Goal: Information Seeking & Learning: Understand process/instructions

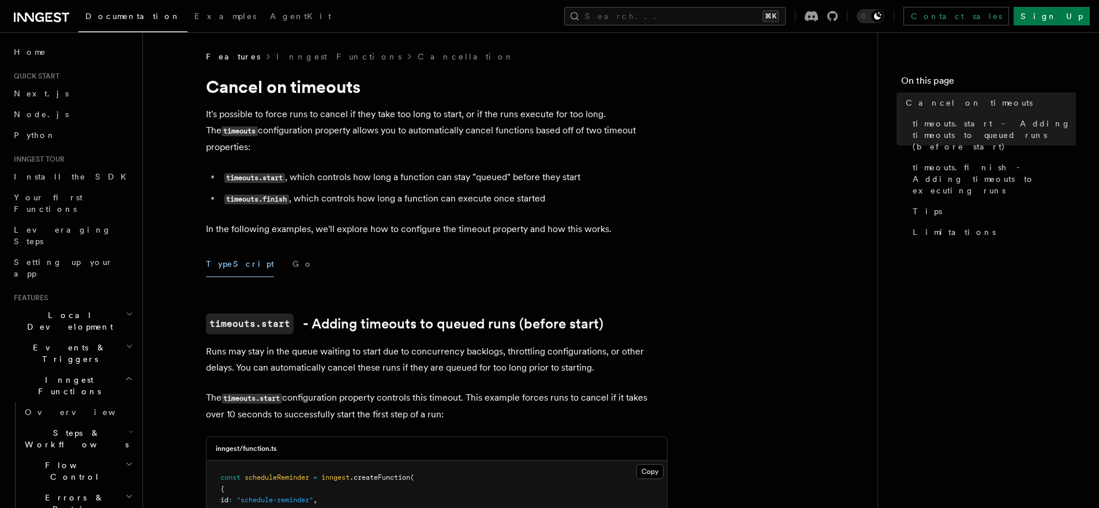
click at [324, 190] on li "timeouts.finish , which controls how long a function can execute once started" at bounding box center [444, 198] width 447 height 17
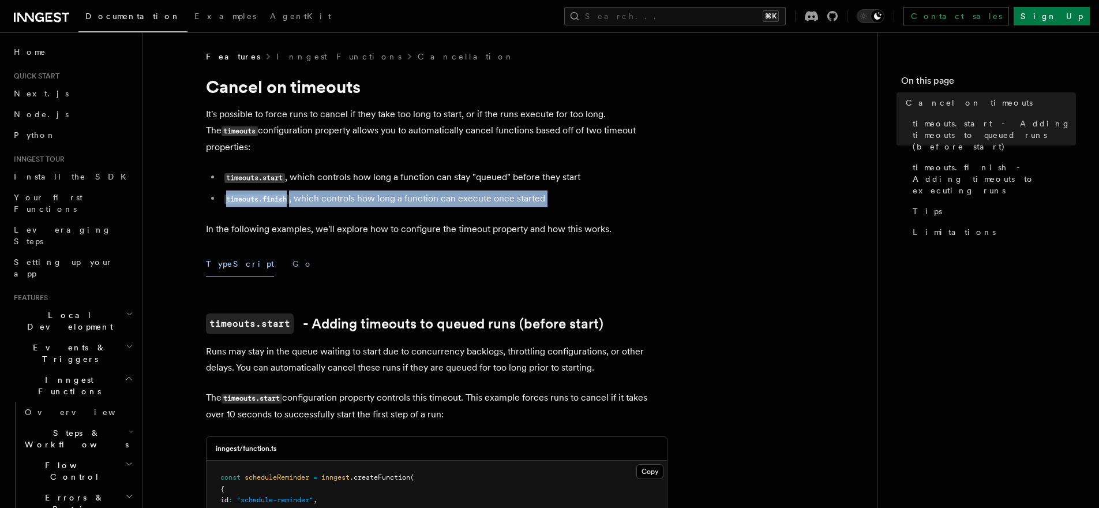
click at [324, 190] on li "timeouts.finish , which controls how long a function can execute once started" at bounding box center [444, 198] width 447 height 17
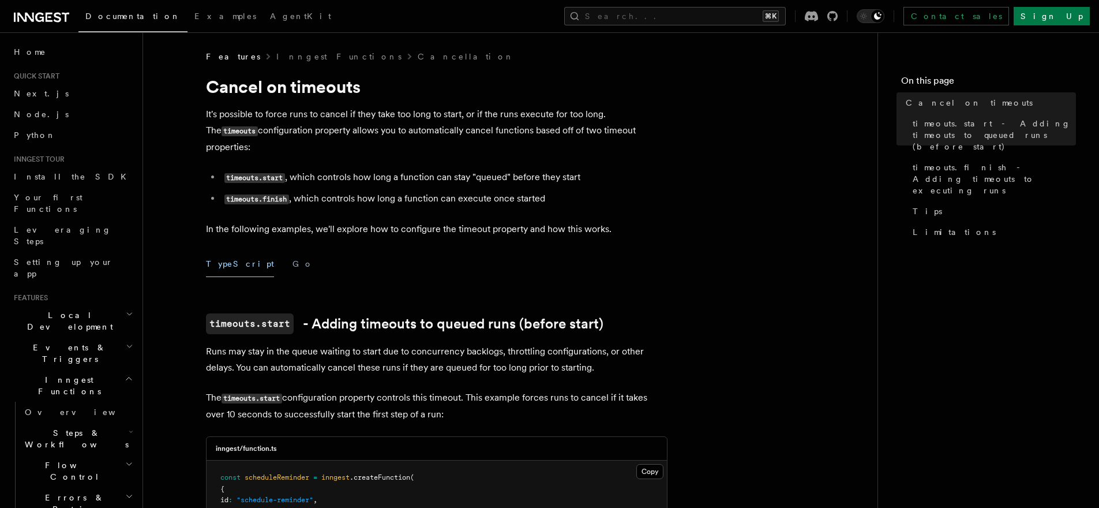
click at [628, 221] on p "In the following examples, we'll explore how to configure the timeout property …" at bounding box center [437, 229] width 462 height 16
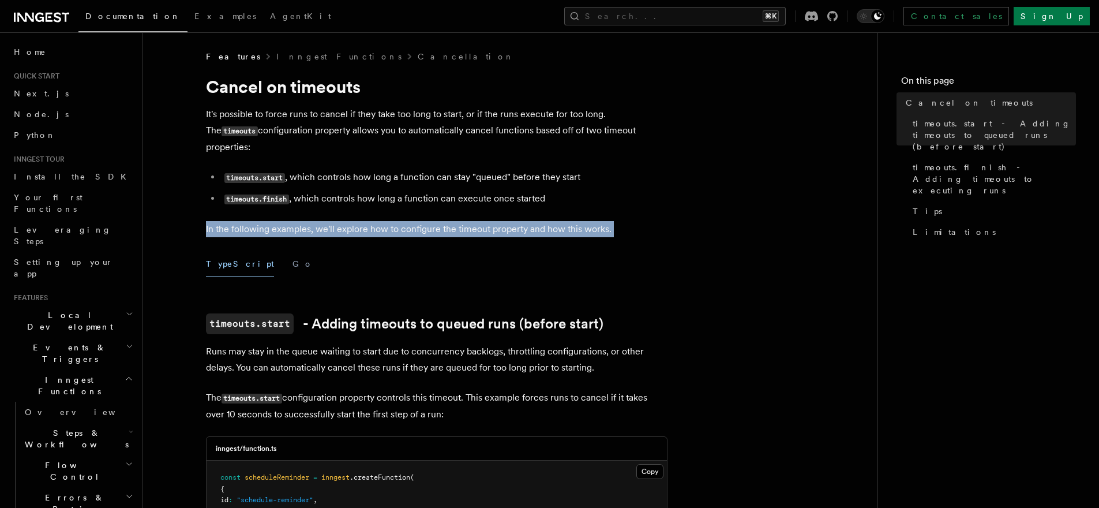
click at [628, 221] on p "In the following examples, we'll explore how to configure the timeout property …" at bounding box center [437, 229] width 462 height 16
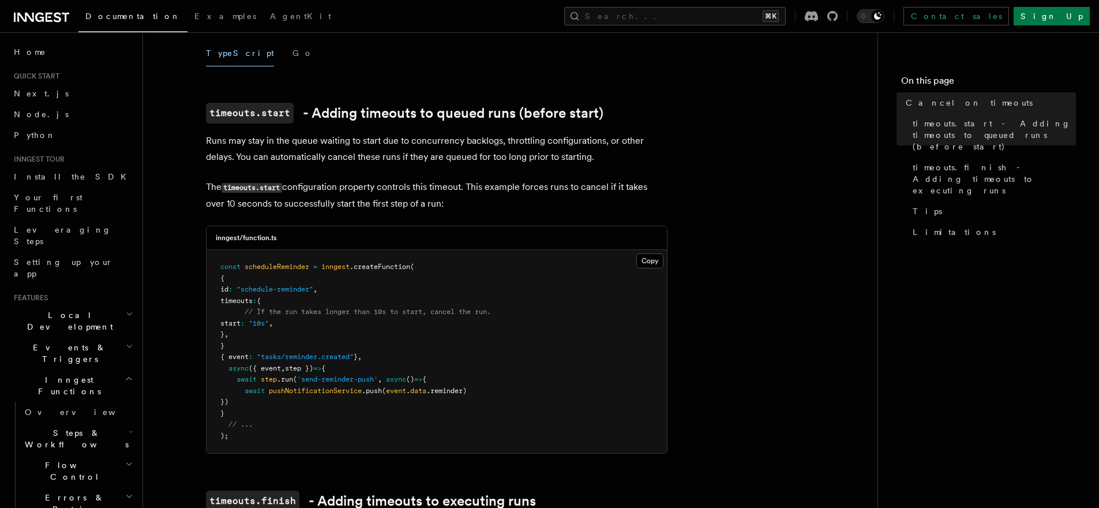
scroll to position [223, 0]
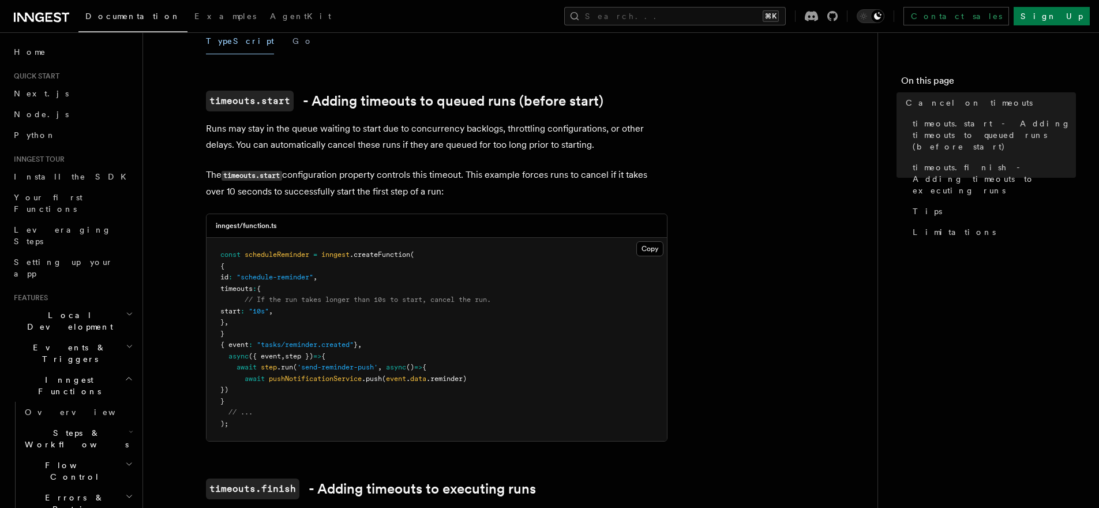
click at [532, 167] on p "The timeouts.start configuration property controls this timeout. This example f…" at bounding box center [437, 183] width 462 height 33
drag, startPoint x: 491, startPoint y: 178, endPoint x: 188, endPoint y: 163, distance: 303.3
click at [395, 291] on pre "const scheduleReminder = inngest .createFunction ( { id : "schedule-reminder" ,…" at bounding box center [437, 339] width 460 height 203
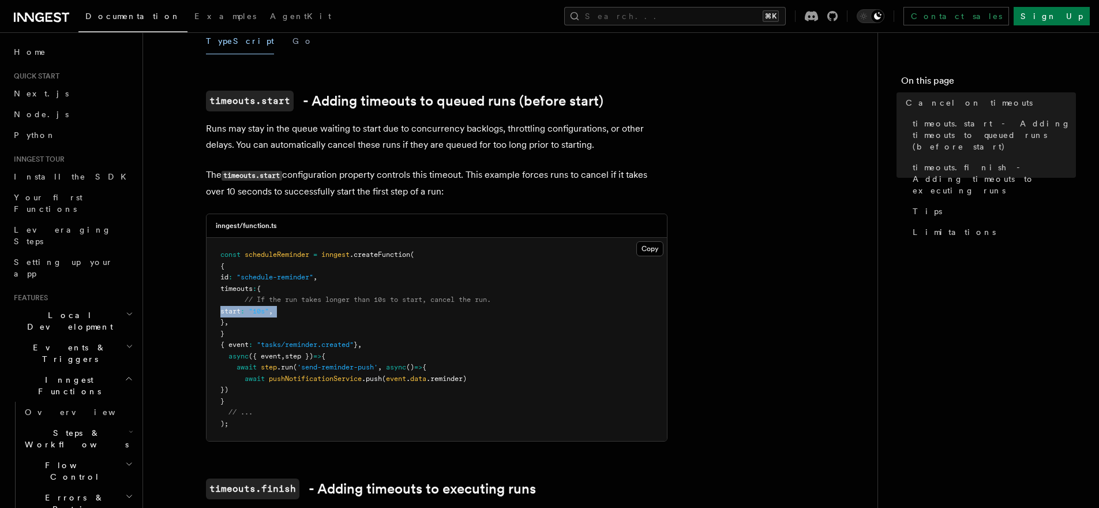
click at [395, 291] on pre "const scheduleReminder = inngest .createFunction ( { id : "schedule-reminder" ,…" at bounding box center [437, 339] width 460 height 203
click at [407, 295] on span "// If the run takes longer than 10s to start, cancel the run." at bounding box center [368, 299] width 246 height 8
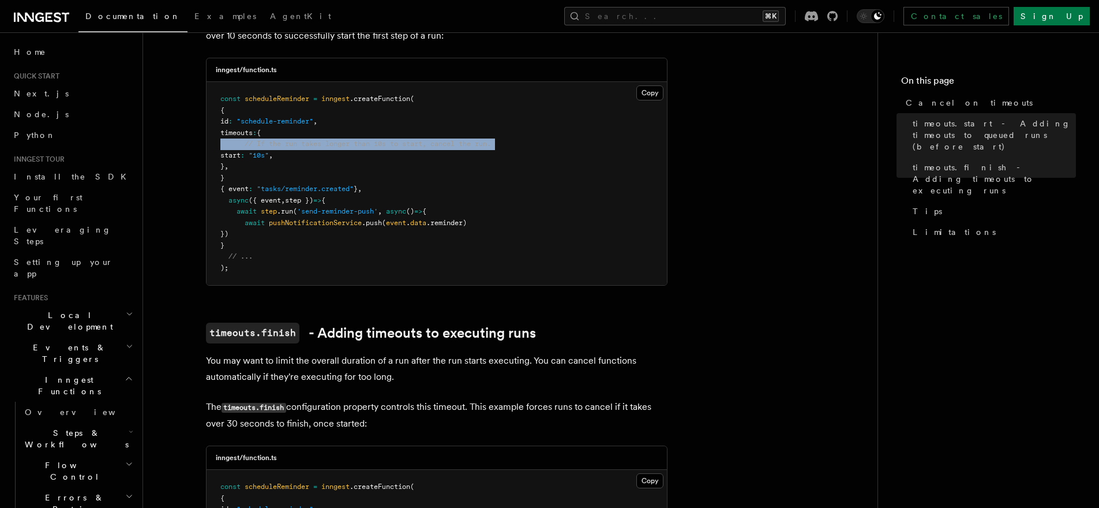
scroll to position [379, 0]
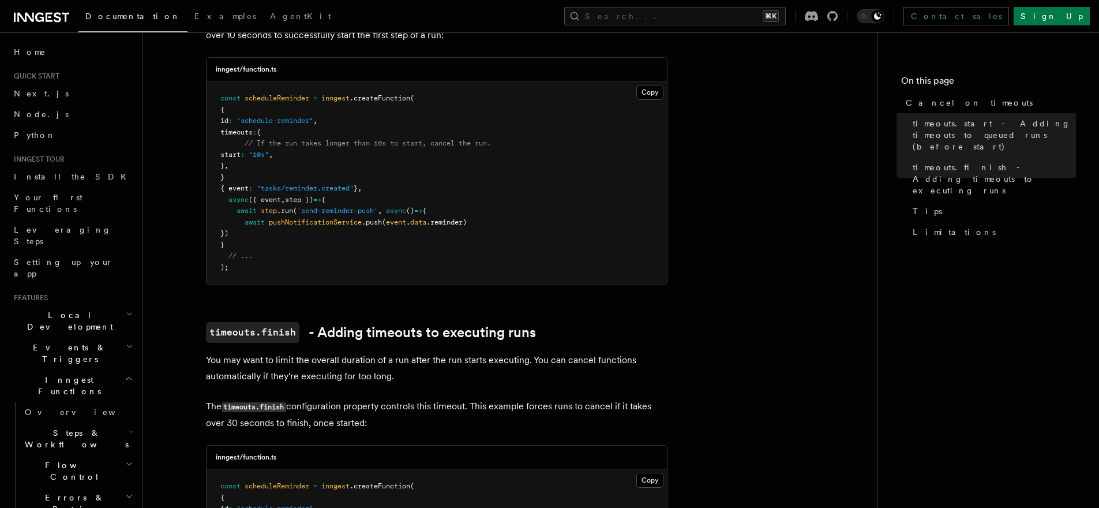
click at [259, 352] on p "You may want to limit the overall duration of a run after the run starts execut…" at bounding box center [437, 368] width 462 height 32
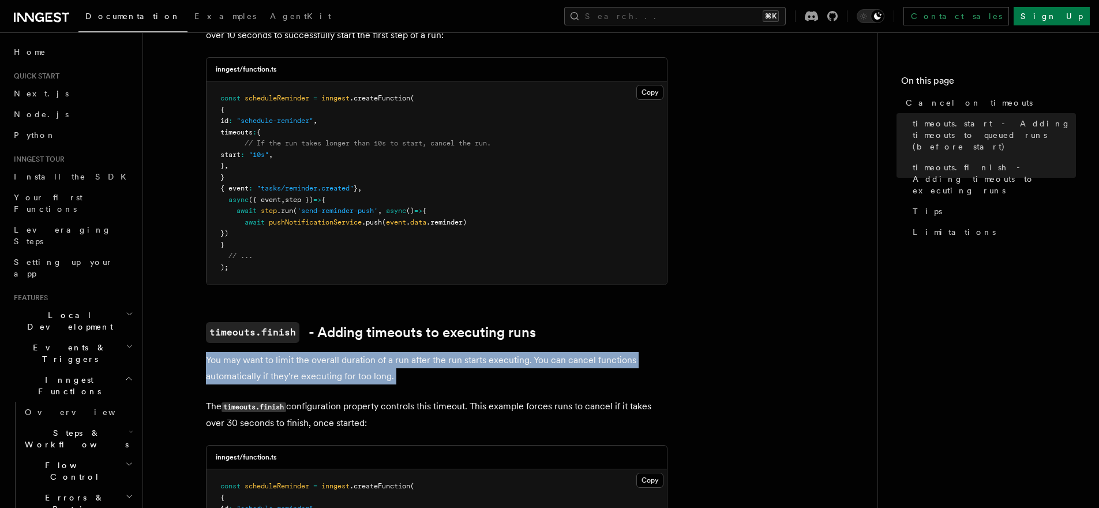
click at [259, 352] on p "You may want to limit the overall duration of a run after the run starts execut…" at bounding box center [437, 368] width 462 height 32
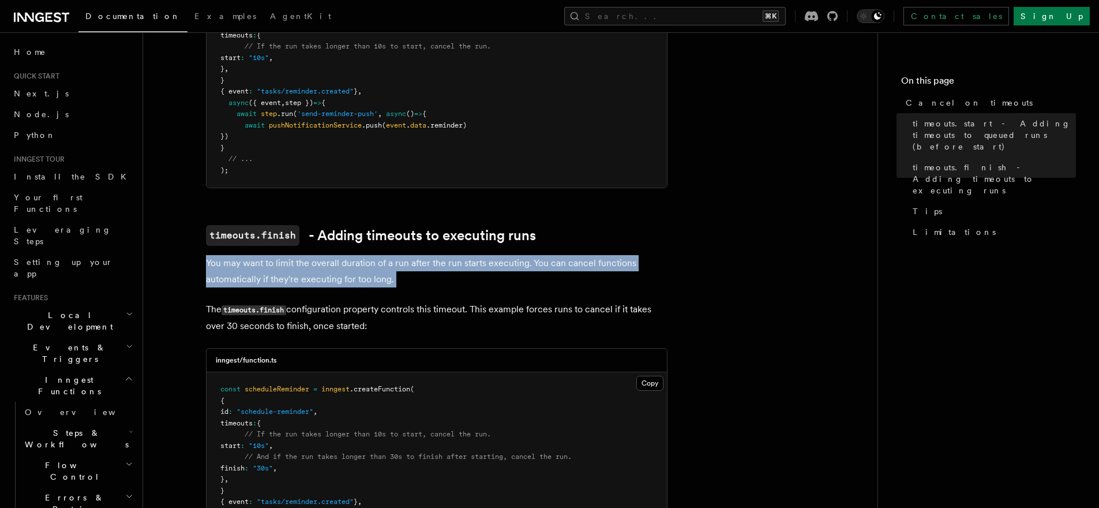
scroll to position [534, 0]
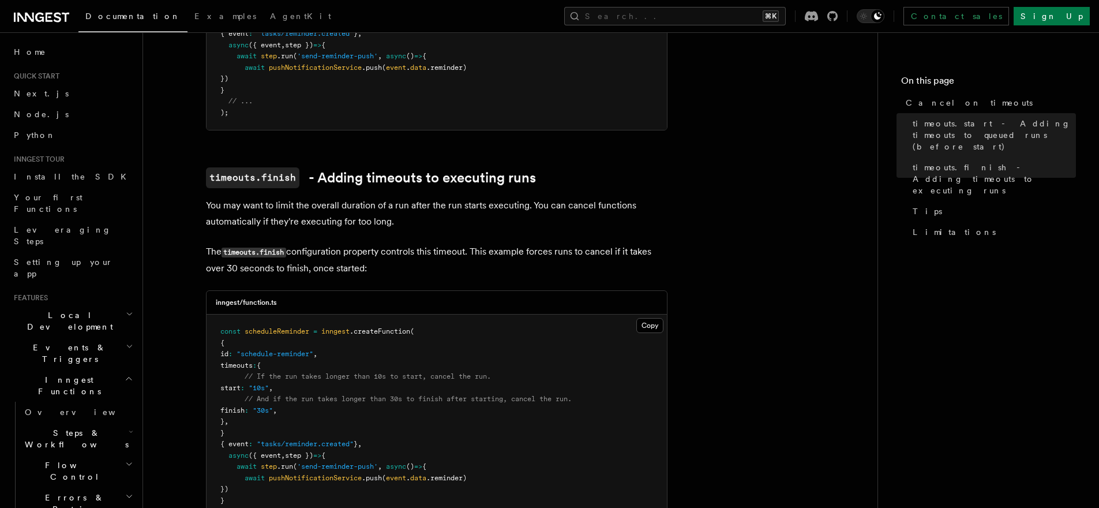
click at [445, 260] on p "The timeouts.finish configuration property controls this timeout. This example …" at bounding box center [437, 260] width 462 height 33
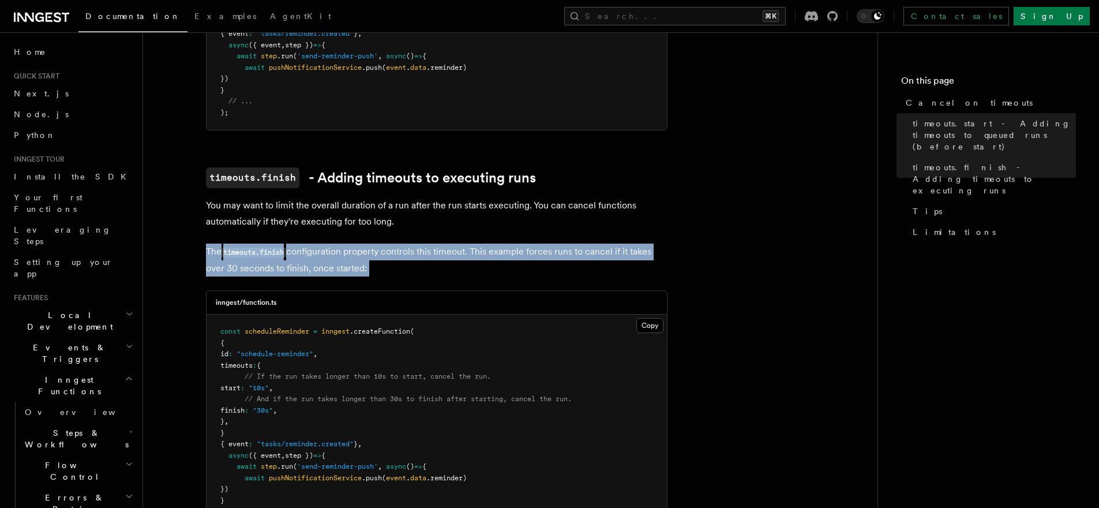
click at [445, 260] on p "The timeouts.finish configuration property controls this timeout. This example …" at bounding box center [437, 260] width 462 height 33
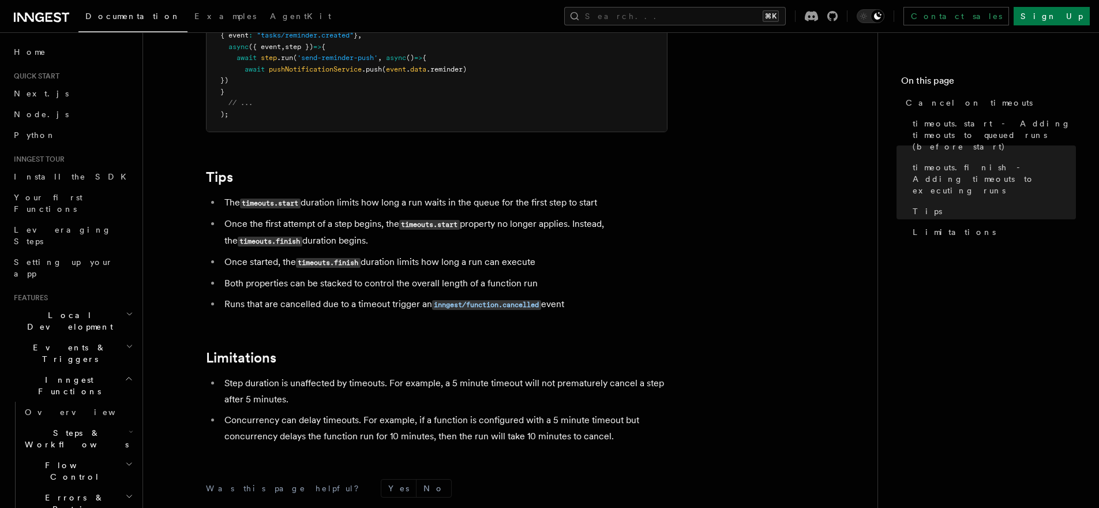
scroll to position [943, 0]
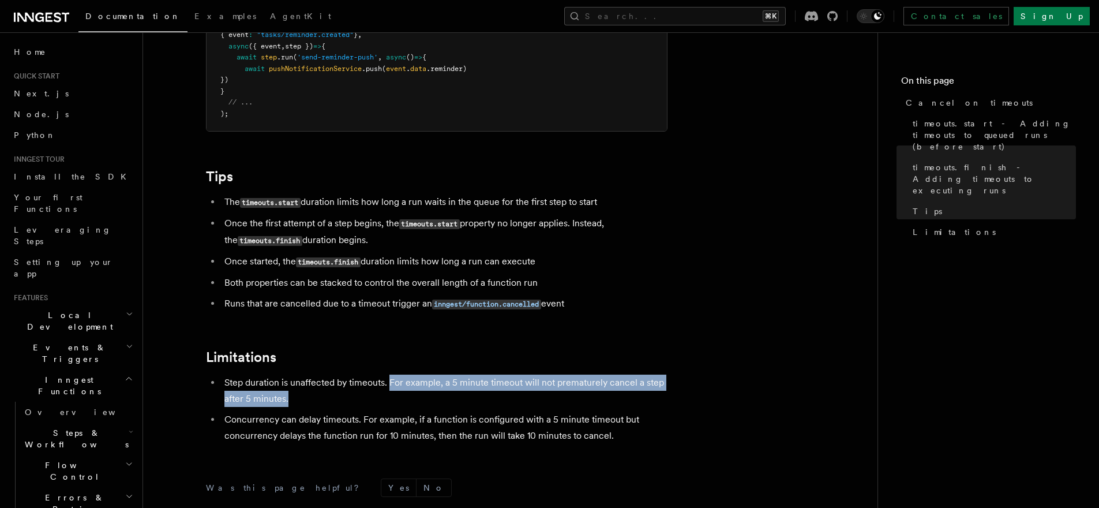
drag, startPoint x: 389, startPoint y: 369, endPoint x: 394, endPoint y: 383, distance: 14.3
click at [394, 383] on li "Step duration is unaffected by timeouts. For example, a 5 minute timeout will n…" at bounding box center [444, 390] width 447 height 32
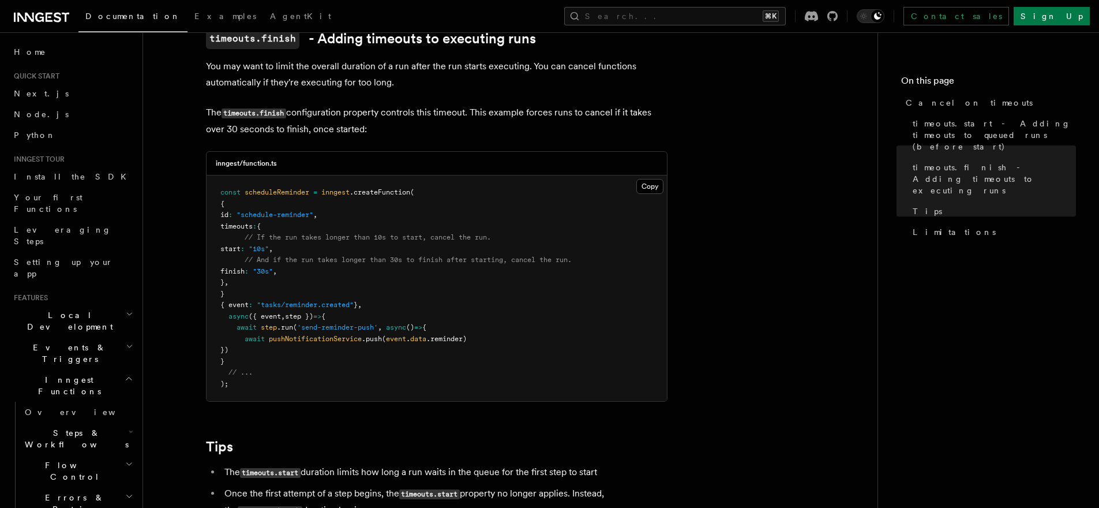
scroll to position [621, 0]
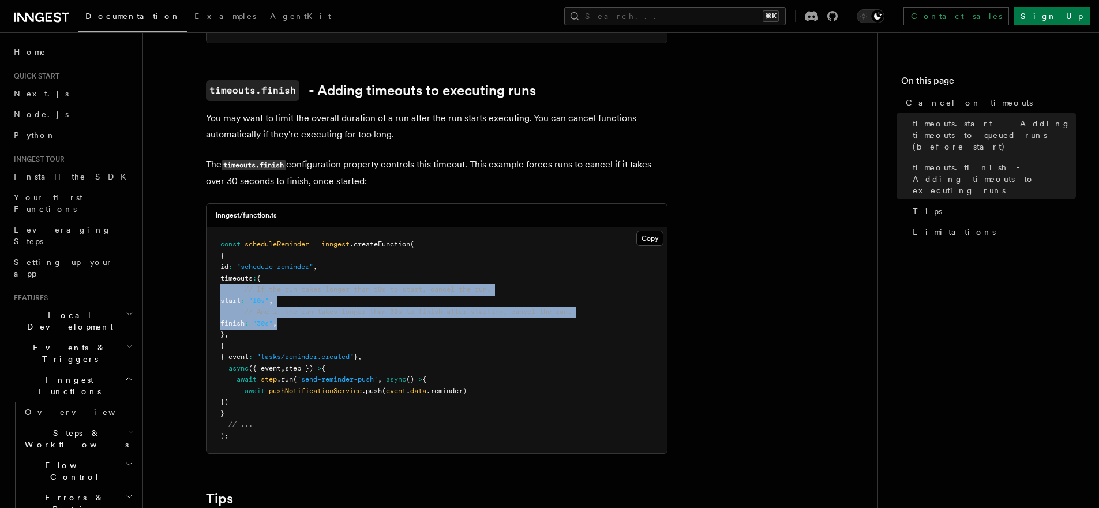
drag, startPoint x: 349, startPoint y: 312, endPoint x: 205, endPoint y: 271, distance: 149.4
click at [206, 271] on div "inngest/function.ts Copy Copied const scheduleReminder = inngest .createFunctio…" at bounding box center [437, 328] width 462 height 250
